Goal: Information Seeking & Learning: Find specific fact

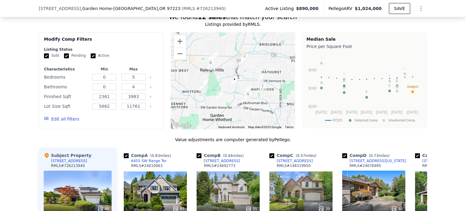
scroll to position [575, 0]
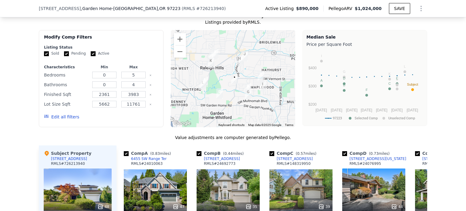
click at [217, 94] on img "7102 SW 78th Ave" at bounding box center [220, 93] width 12 height 15
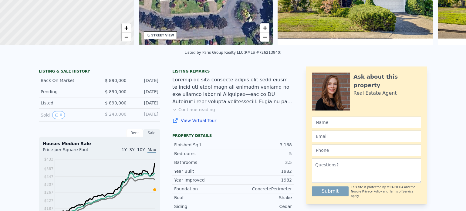
scroll to position [0, 0]
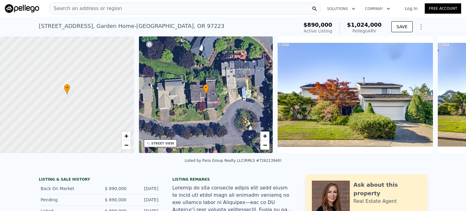
click at [129, 6] on div "Search an address or region" at bounding box center [185, 8] width 272 height 12
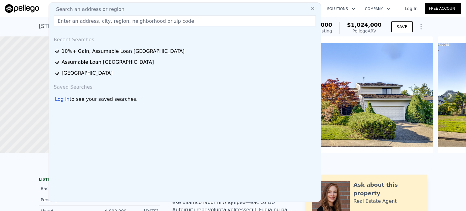
click at [129, 6] on div "Search an address or region" at bounding box center [184, 9] width 267 height 7
click at [122, 21] on input "text" at bounding box center [185, 20] width 262 height 11
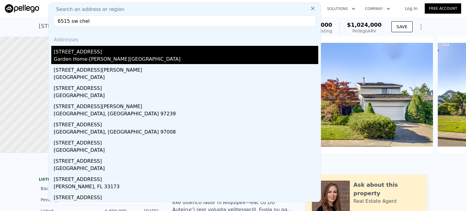
type input "6515 sw chel"
click at [67, 51] on div "[STREET_ADDRESS]" at bounding box center [186, 51] width 264 height 10
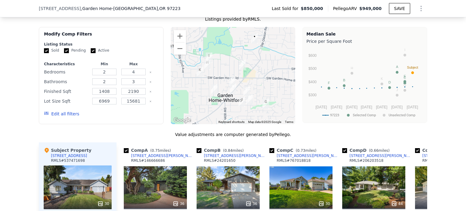
scroll to position [588, 0]
click at [44, 53] on input "Sold" at bounding box center [46, 50] width 5 height 5
checkbox input "false"
click at [64, 53] on input "Pending" at bounding box center [66, 50] width 5 height 5
checkbox input "false"
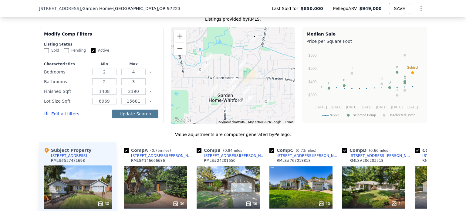
click at [144, 116] on button "Update Search" at bounding box center [135, 113] width 46 height 8
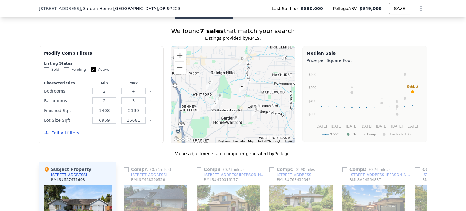
scroll to position [570, 0]
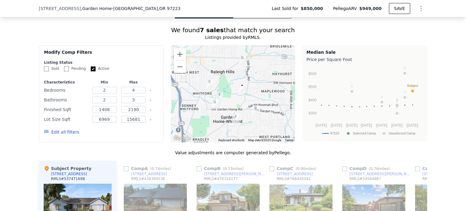
click at [69, 135] on button "Edit all filters" at bounding box center [61, 132] width 35 height 6
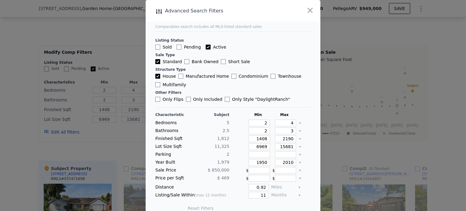
click at [206, 26] on div "Comparables search includes all MLS-listed standard sales" at bounding box center [232, 26] width 155 height 5
click at [156, 47] on input "Sold" at bounding box center [157, 47] width 5 height 5
checkbox input "true"
click at [172, 47] on div "Sold Pending Active" at bounding box center [232, 47] width 155 height 6
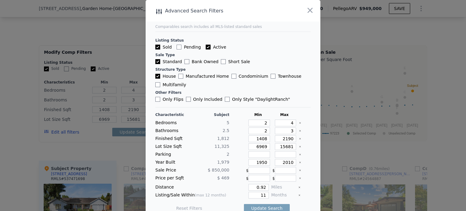
click at [178, 46] on input "Pending" at bounding box center [178, 47] width 5 height 5
checkbox input "true"
click at [155, 49] on input "Sold" at bounding box center [157, 47] width 5 height 5
checkbox input "false"
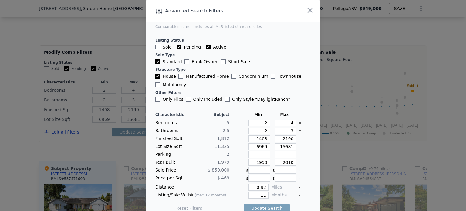
checkbox input "false"
click at [176, 47] on input "Pending" at bounding box center [178, 47] width 5 height 5
checkbox input "false"
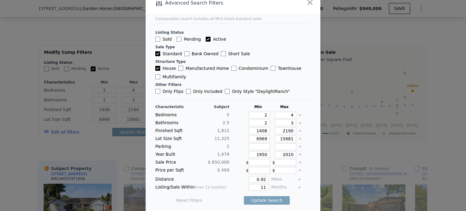
scroll to position [0, 0]
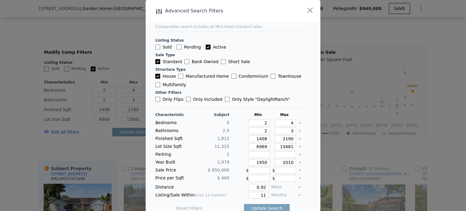
click at [209, 26] on div "Comparables search includes all MLS-listed standard sales" at bounding box center [232, 26] width 155 height 5
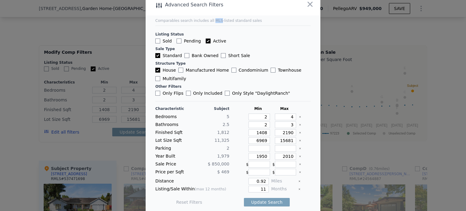
scroll to position [8, 0]
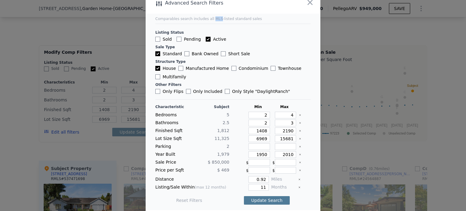
click at [256, 197] on button "Update Search" at bounding box center [267, 200] width 46 height 8
click at [256, 199] on span "7 matching comps" at bounding box center [264, 200] width 39 height 6
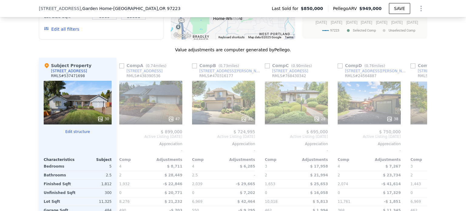
scroll to position [0, 0]
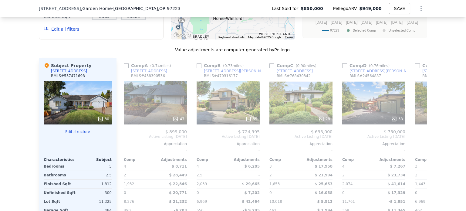
checkbox input "true"
type input "0"
type input "5"
type input "0"
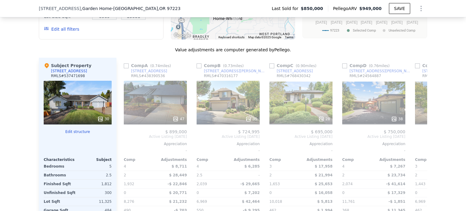
type input "4"
type input "2361"
type input "3983"
type input "5662"
type input "11761"
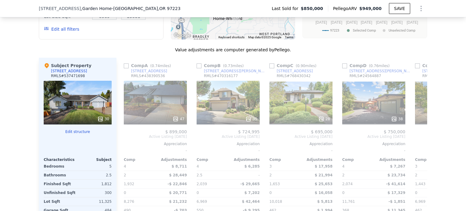
type input "$ 1,024,000"
type input "$ 8,544"
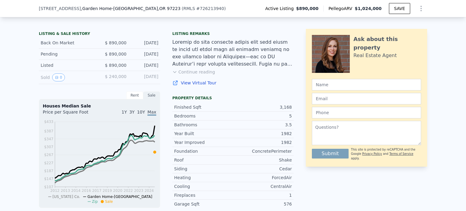
scroll to position [144, 0]
